Goal: Information Seeking & Learning: Find specific fact

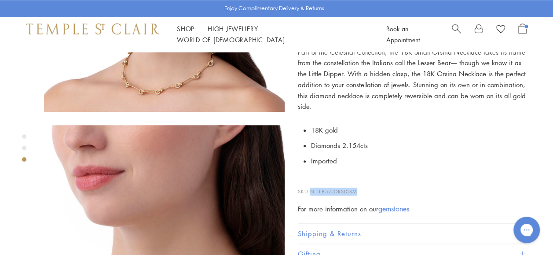
click at [456, 32] on span "Search" at bounding box center [456, 27] width 9 height 9
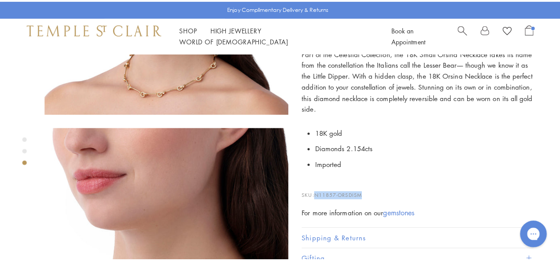
scroll to position [442, 0]
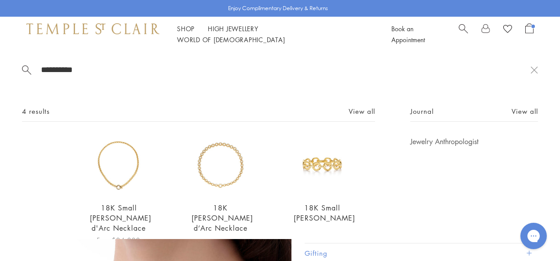
type input "**********"
click at [122, 164] on img at bounding box center [119, 166] width 58 height 58
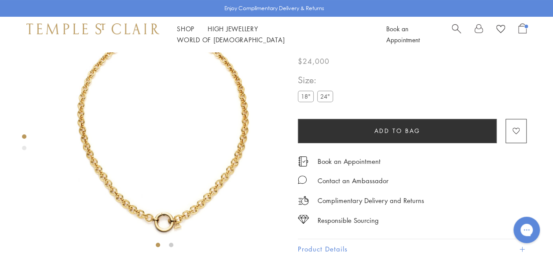
scroll to position [52, 0]
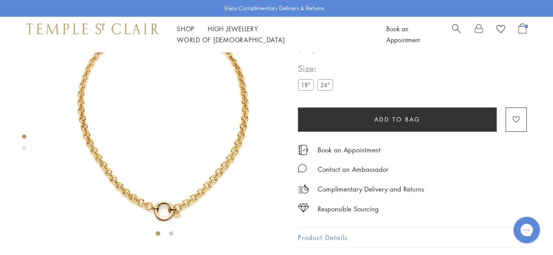
click at [331, 228] on button "Product Details" at bounding box center [412, 238] width 229 height 20
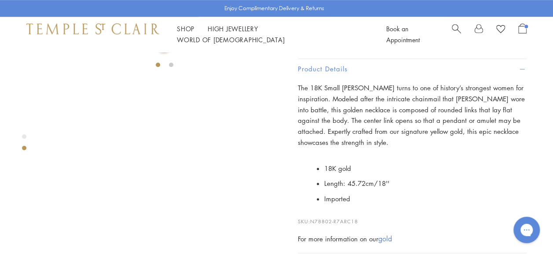
scroll to position [222, 0]
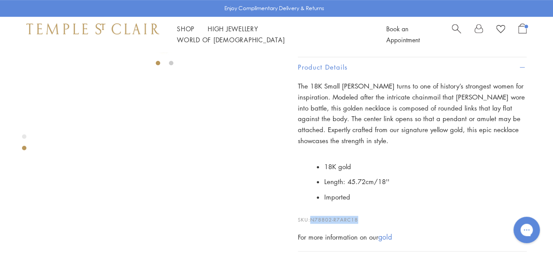
drag, startPoint x: 312, startPoint y: 202, endPoint x: 365, endPoint y: 196, distance: 52.7
click at [365, 207] on p "SKU: N78802-R7ARC18" at bounding box center [412, 215] width 229 height 17
drag, startPoint x: 365, startPoint y: 196, endPoint x: 356, endPoint y: 198, distance: 9.4
copy span "N78802-R7ARC18"
